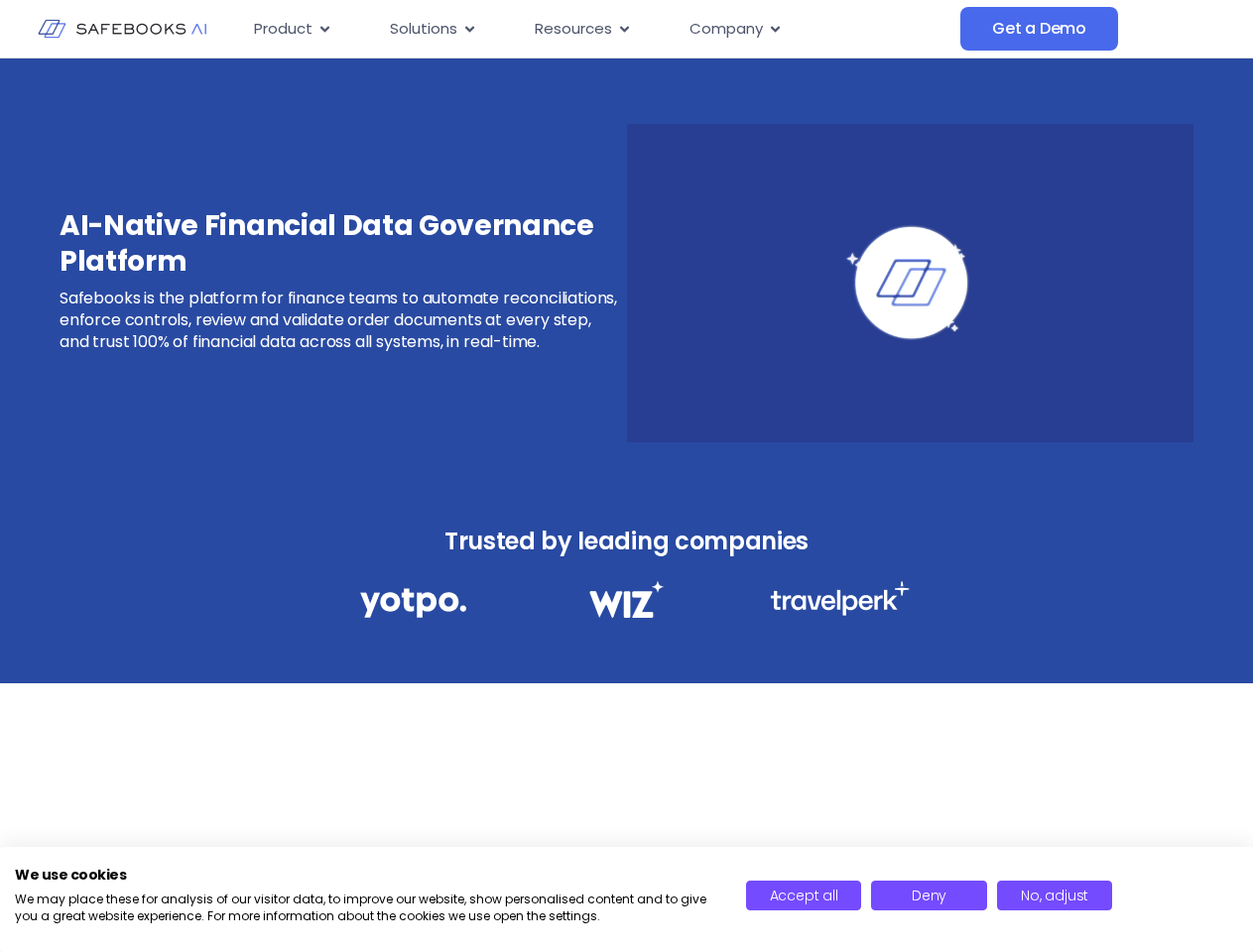
click at [626, 476] on div "AI-Native Financial Data Governance Platform Safebooks is the platform for fina…" at bounding box center [626, 270] width 1253 height 423
click at [323, 29] on icon "Menu" at bounding box center [324, 29] width 9 height 6
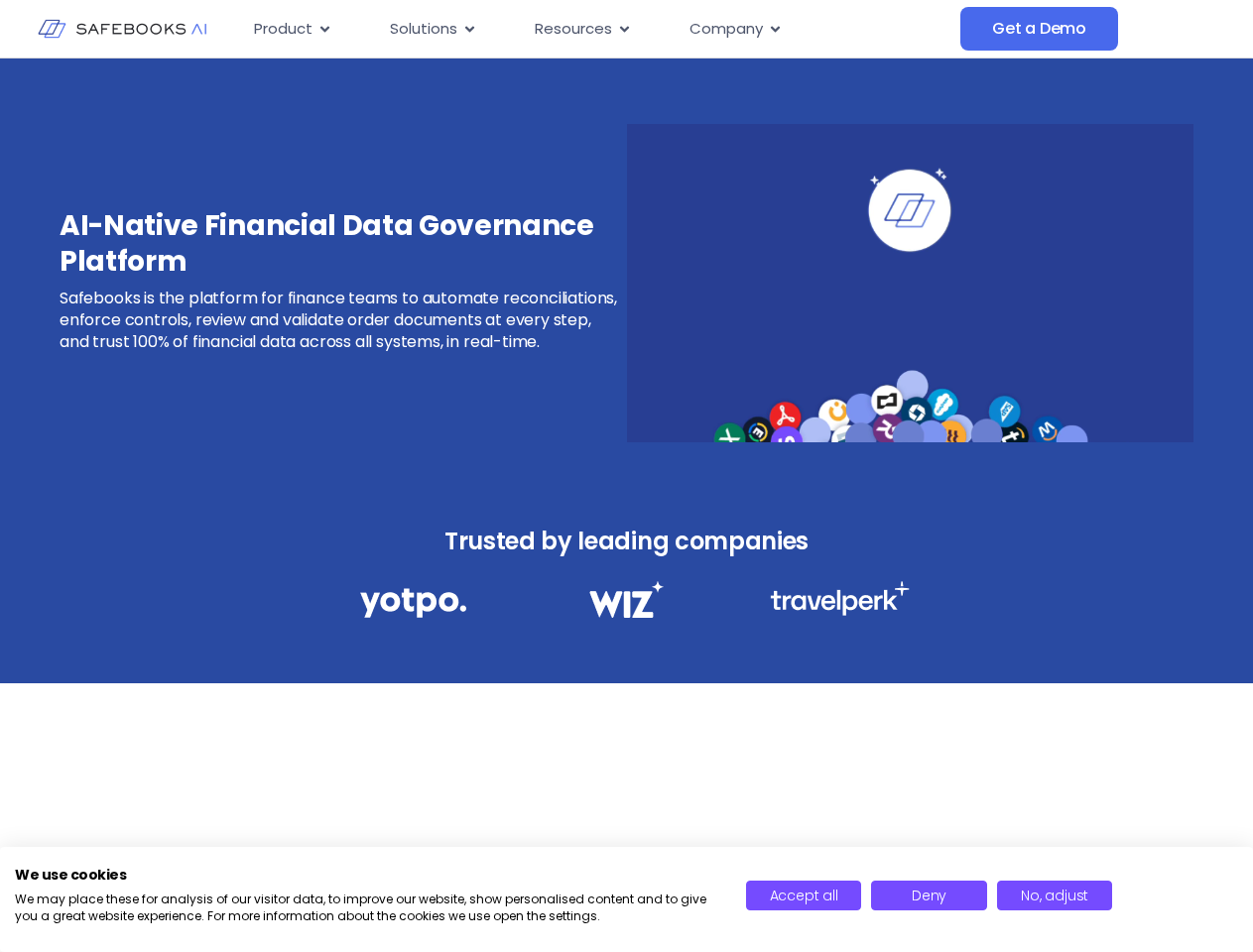
click at [468, 29] on icon "Menu" at bounding box center [469, 29] width 9 height 6
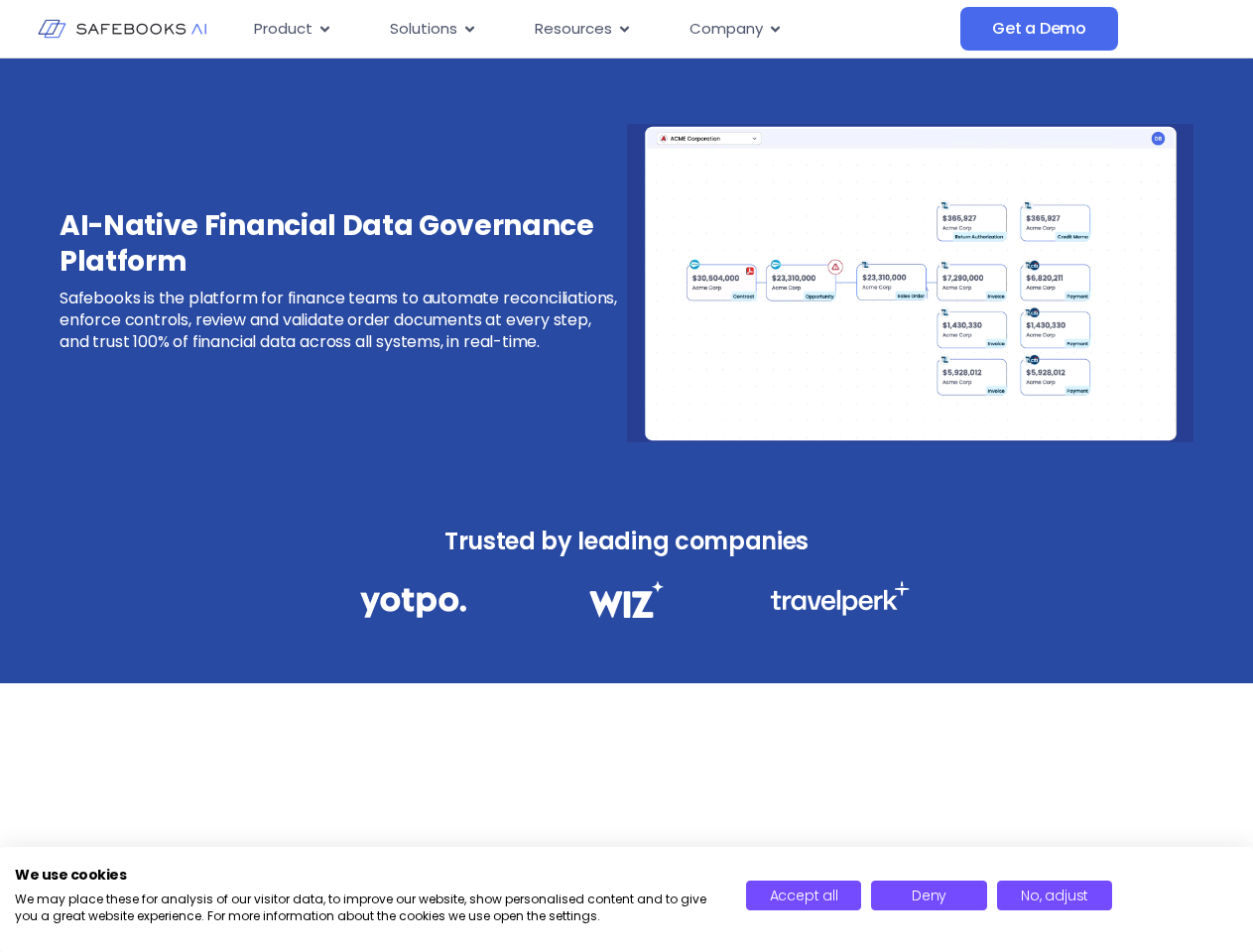
click at [622, 29] on icon "Menu" at bounding box center [624, 29] width 9 height 6
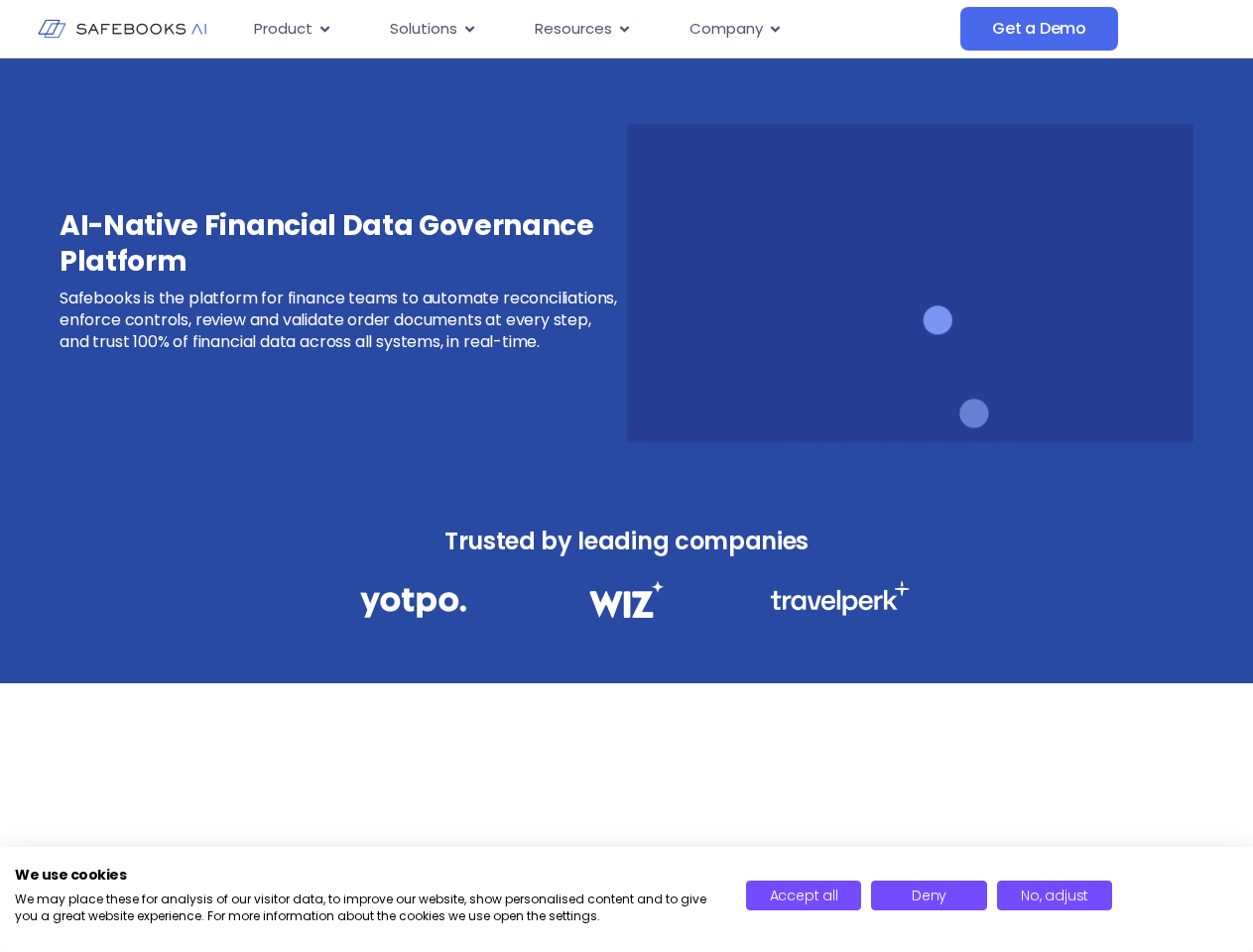
click at [774, 29] on icon "Menu" at bounding box center [775, 29] width 9 height 6
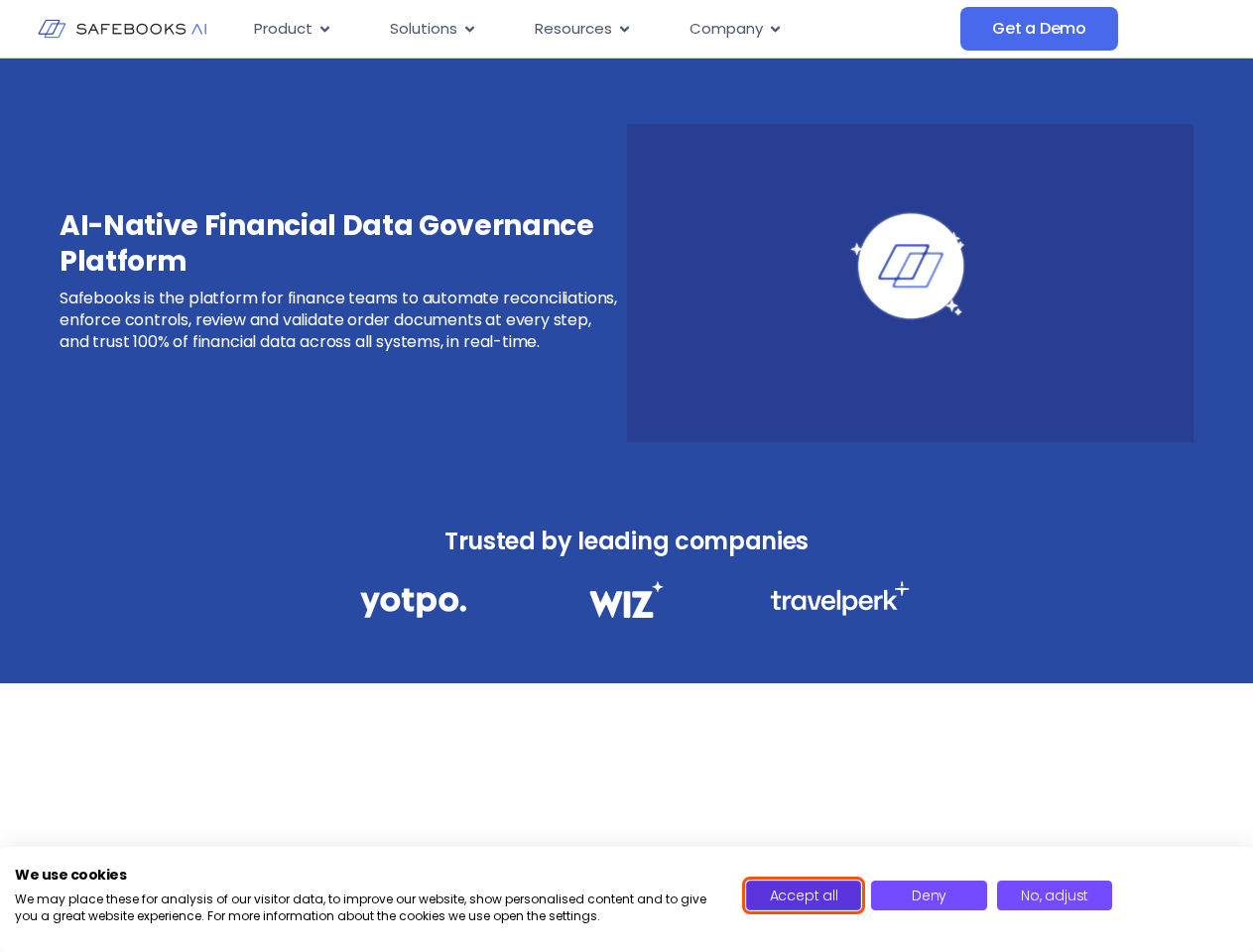
click at [804, 895] on span "Accept all" at bounding box center [804, 895] width 69 height 20
